Goal: Information Seeking & Learning: Understand process/instructions

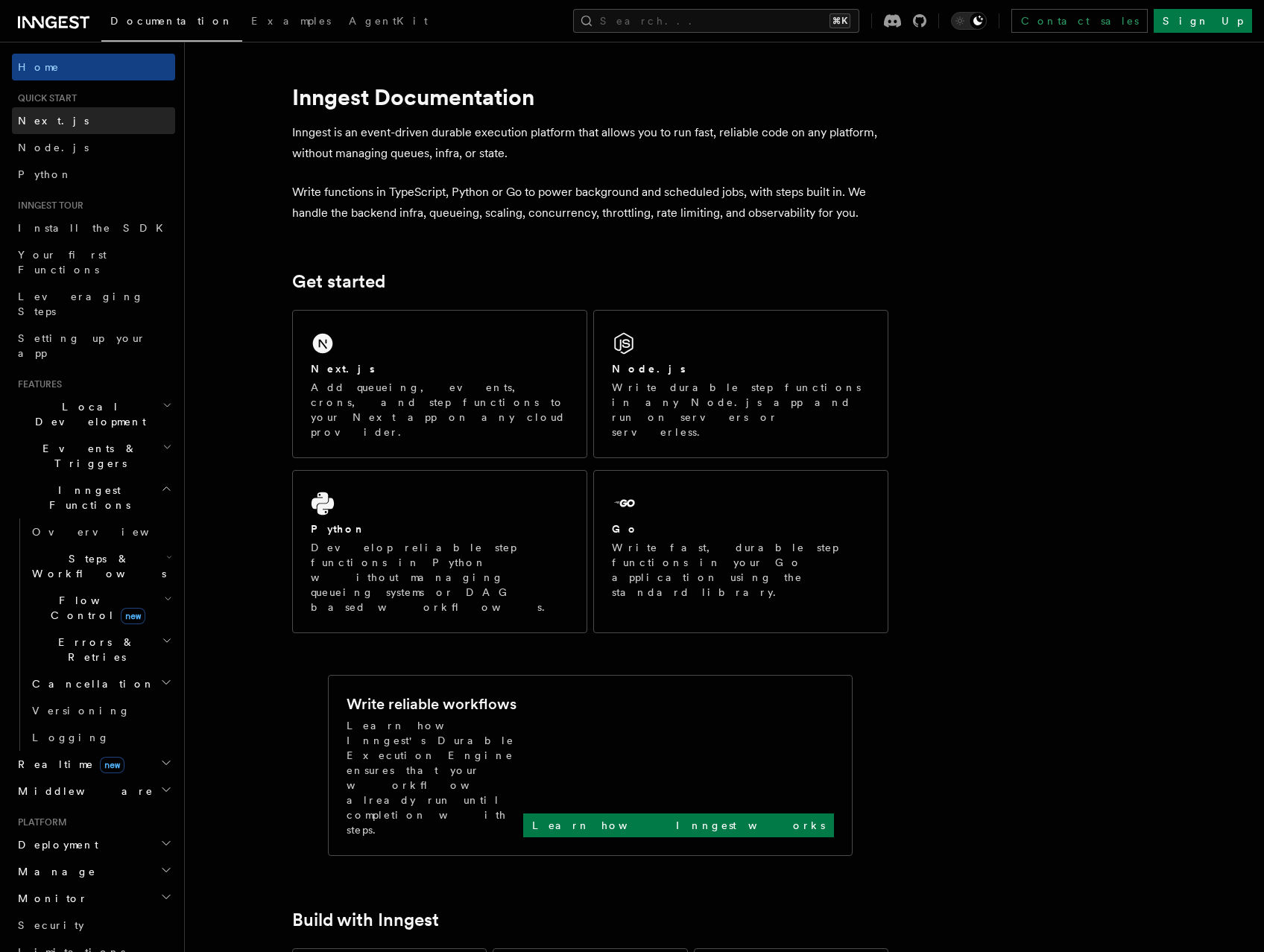
click at [65, 119] on link "Next.js" at bounding box center [93, 120] width 163 height 27
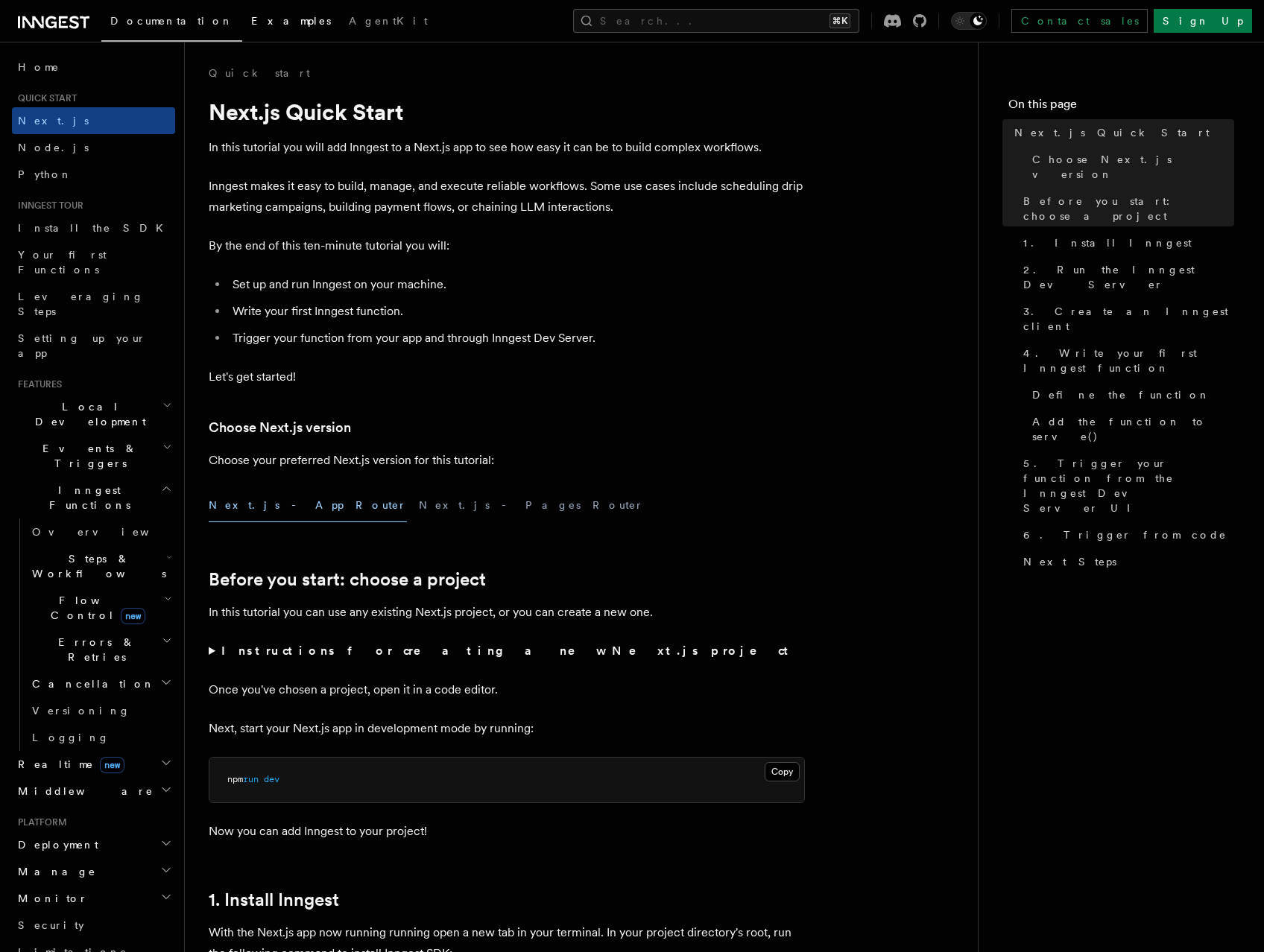
click at [251, 22] on span "Examples" at bounding box center [291, 21] width 80 height 12
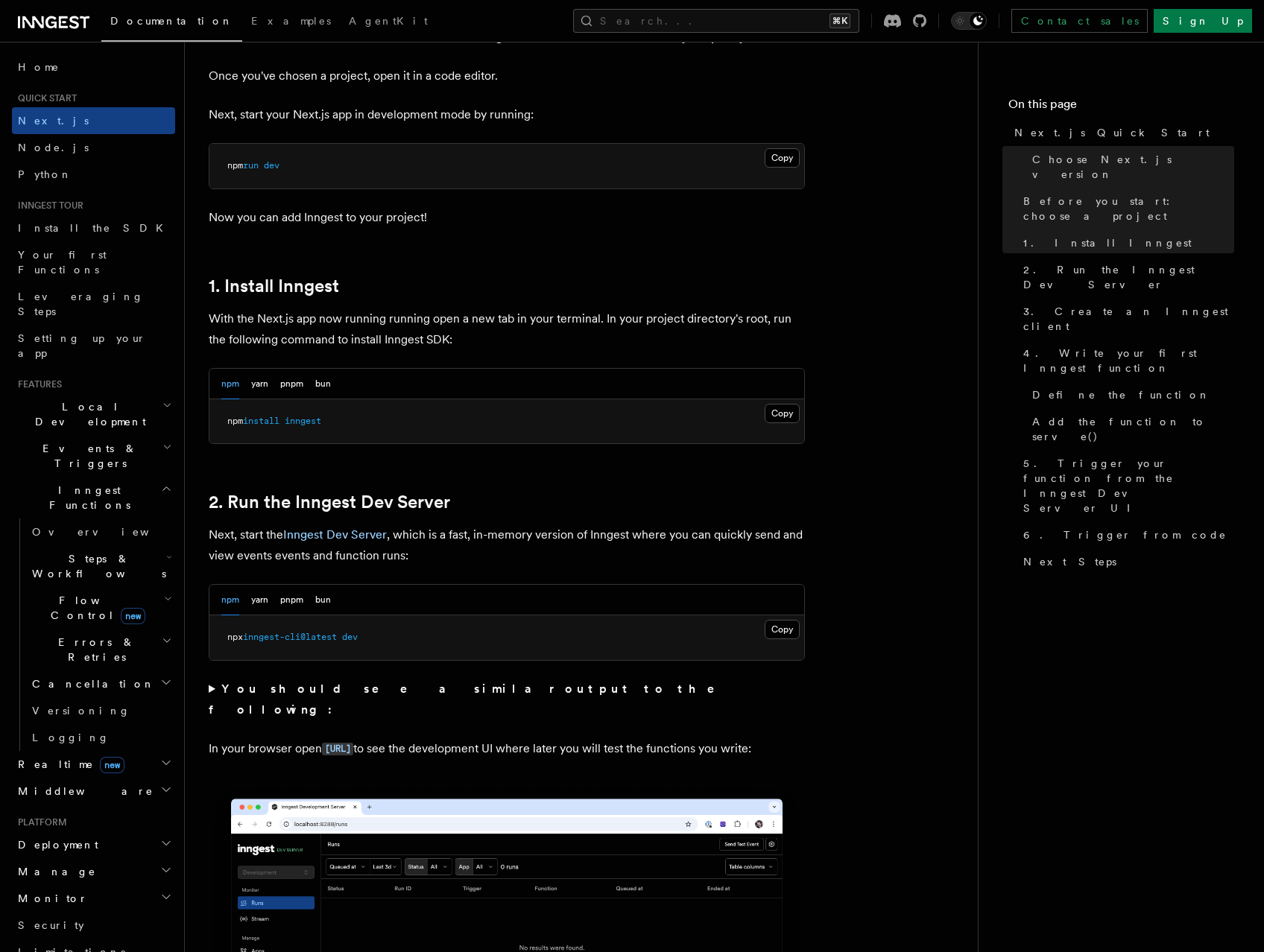
scroll to position [746, 0]
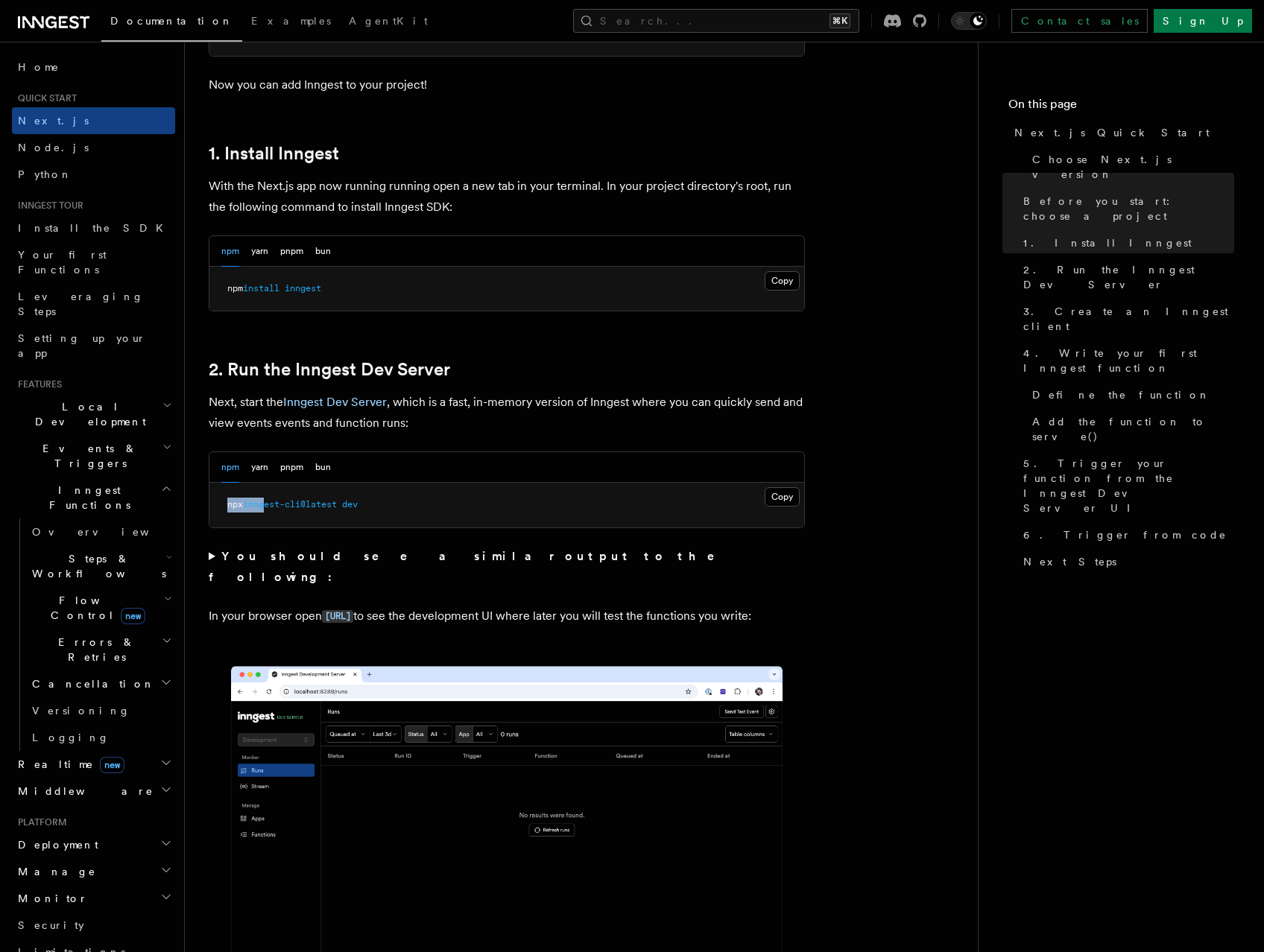
drag, startPoint x: 226, startPoint y: 505, endPoint x: 291, endPoint y: 491, distance: 66.5
click at [302, 500] on pre "npx inngest-cli@latest dev" at bounding box center [506, 506] width 595 height 45
click at [257, 467] on button "yarn" at bounding box center [260, 467] width 17 height 31
click at [432, 504] on pre "yarn dlx inngest-cli@latest dev" at bounding box center [506, 506] width 595 height 45
drag, startPoint x: 410, startPoint y: 503, endPoint x: 215, endPoint y: 507, distance: 195.0
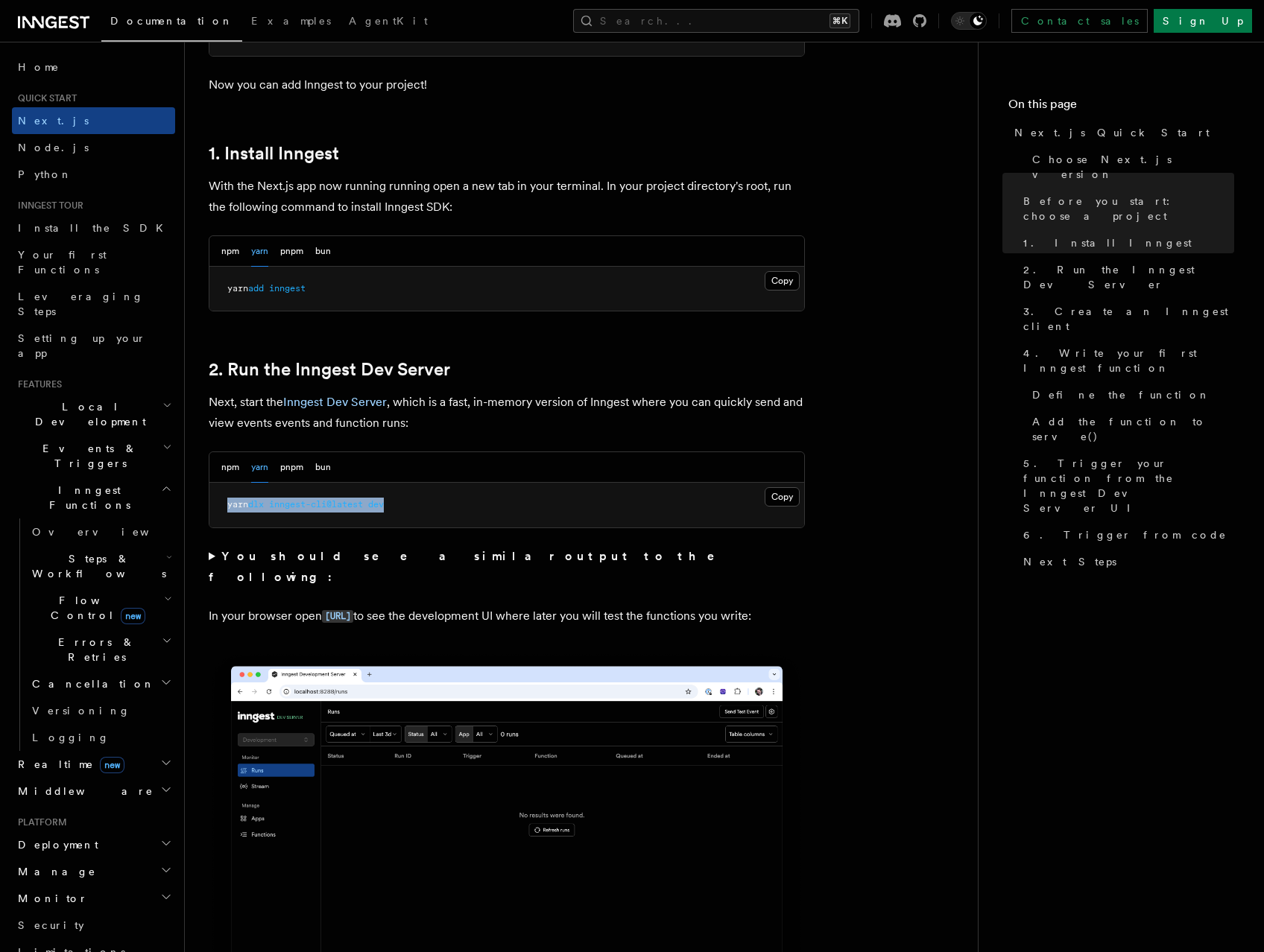
click at [215, 509] on pre "yarn dlx inngest-cli@latest dev" at bounding box center [506, 506] width 595 height 45
click at [218, 478] on div "npm yarn pnpm bun" at bounding box center [506, 467] width 595 height 31
click at [224, 471] on button "npm" at bounding box center [230, 467] width 18 height 31
drag, startPoint x: 230, startPoint y: 510, endPoint x: 353, endPoint y: 506, distance: 123.1
click at [341, 506] on pre "npx inngest-cli@latest dev" at bounding box center [506, 506] width 595 height 45
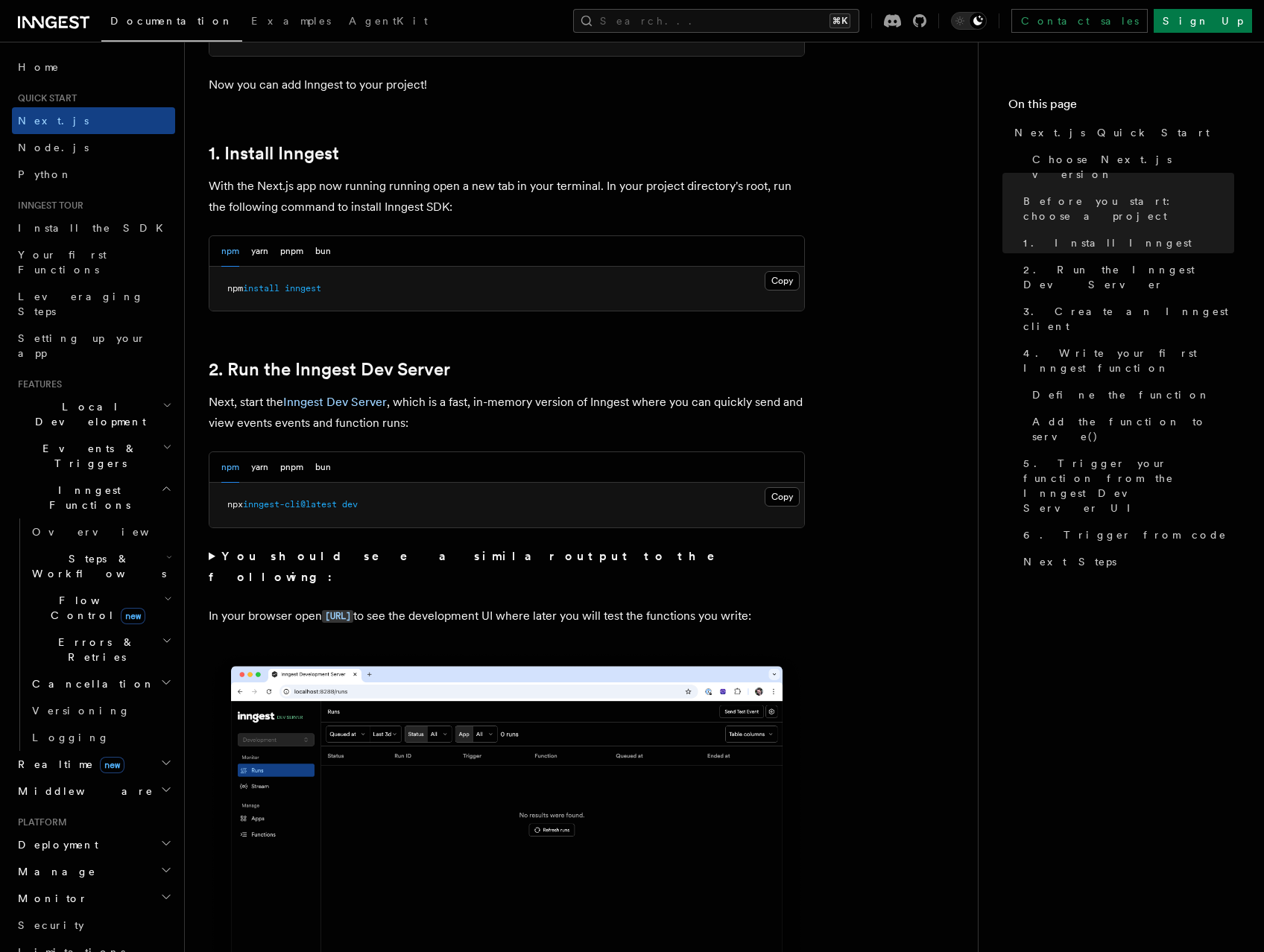
click at [412, 510] on pre "npx inngest-cli@latest dev" at bounding box center [506, 506] width 595 height 45
drag, startPoint x: 259, startPoint y: 512, endPoint x: 218, endPoint y: 511, distance: 41.0
click at [218, 511] on pre "npx inngest-cli@latest dev" at bounding box center [506, 506] width 595 height 45
copy span "npx inngest-cli@latest dev"
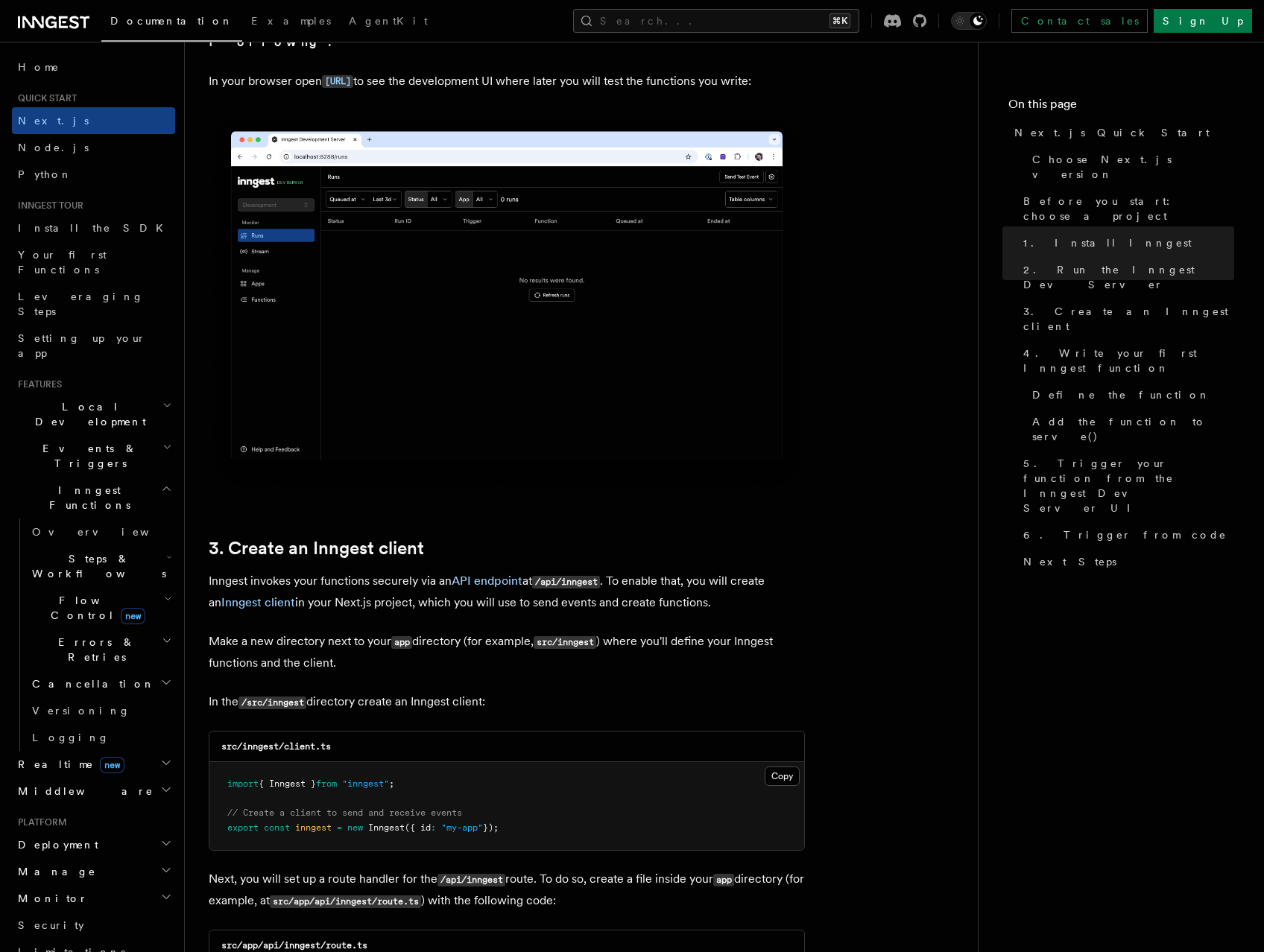
scroll to position [1549, 0]
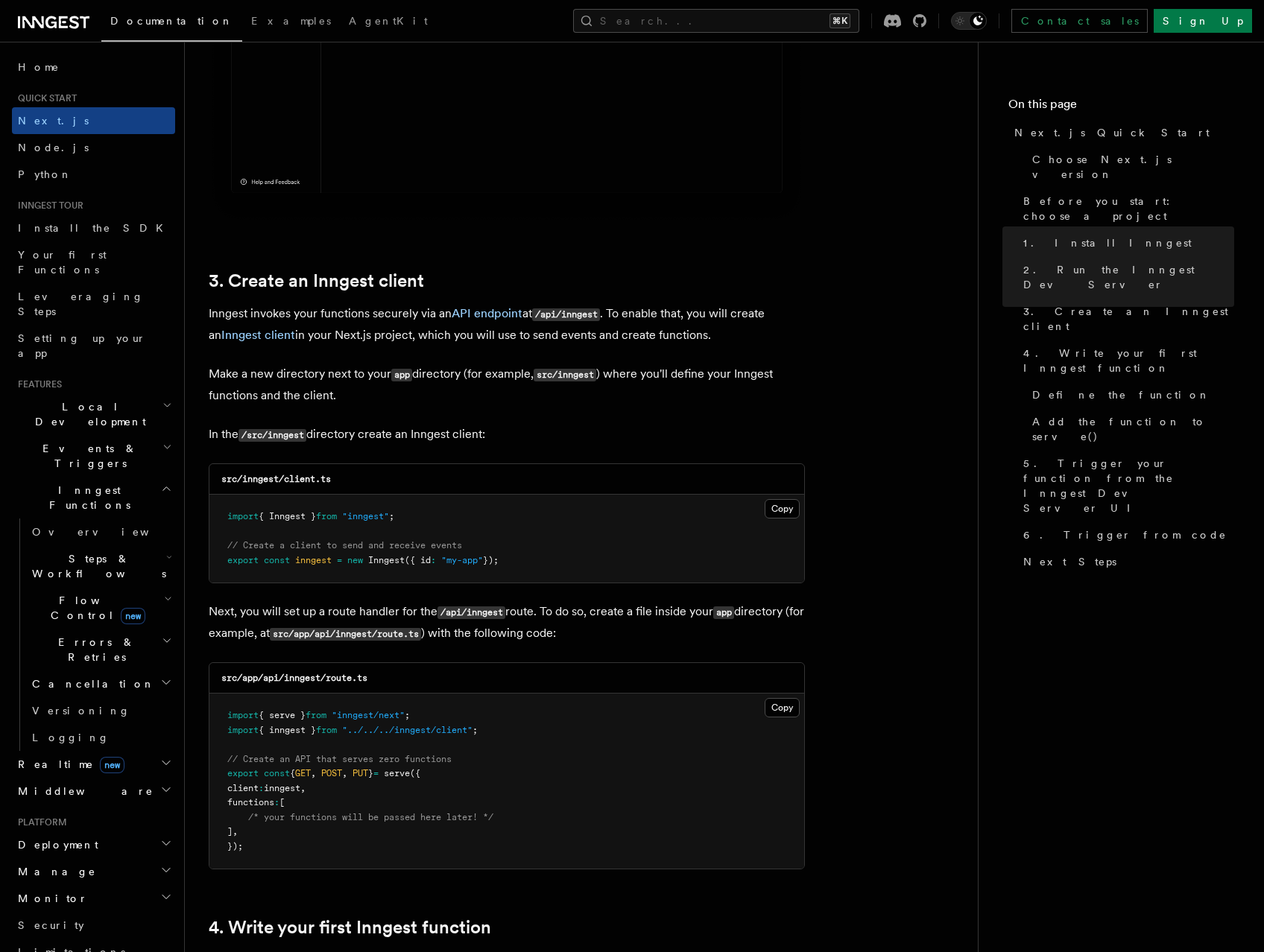
click at [699, 404] on p "Make a new directory next to your app directory (for example, src/inngest ) whe…" at bounding box center [506, 384] width 596 height 43
